Goal: Task Accomplishment & Management: Manage account settings

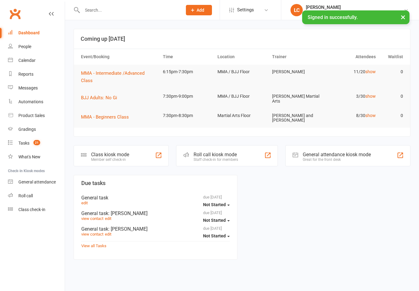
click at [98, 14] on input "text" at bounding box center [129, 10] width 98 height 9
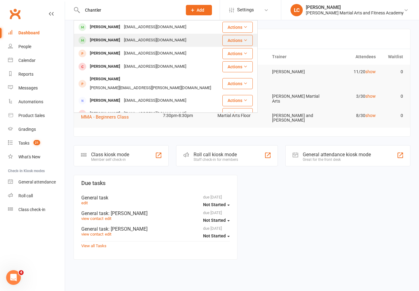
type input "Chantler"
click at [133, 37] on div "[EMAIL_ADDRESS][DOMAIN_NAME]" at bounding box center [155, 40] width 66 height 9
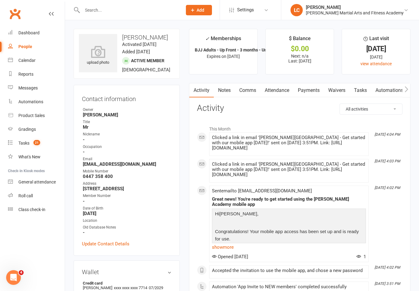
click at [309, 90] on link "Payments" at bounding box center [309, 90] width 30 height 14
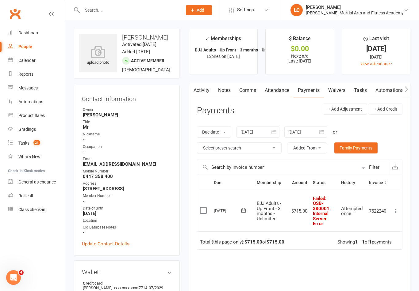
click at [398, 204] on td "Mark as Paid (Cash) Mark as Paid (POS) Mark as Paid (Other) Skip Retry now More…" at bounding box center [395, 211] width 13 height 40
click at [394, 208] on icon at bounding box center [396, 211] width 6 height 6
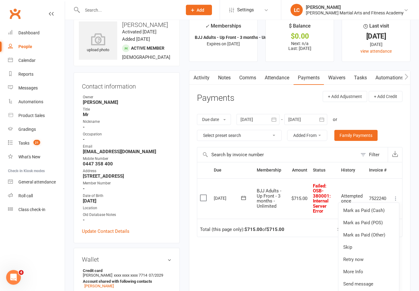
scroll to position [13, 0]
click at [373, 220] on link "Mark as Paid (POS)" at bounding box center [368, 223] width 61 height 12
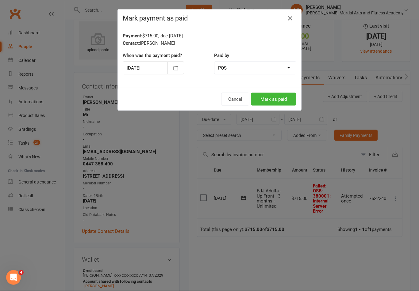
scroll to position [13, 0]
click at [283, 96] on button "Mark as paid" at bounding box center [273, 99] width 45 height 13
